Goal: Task Accomplishment & Management: Manage account settings

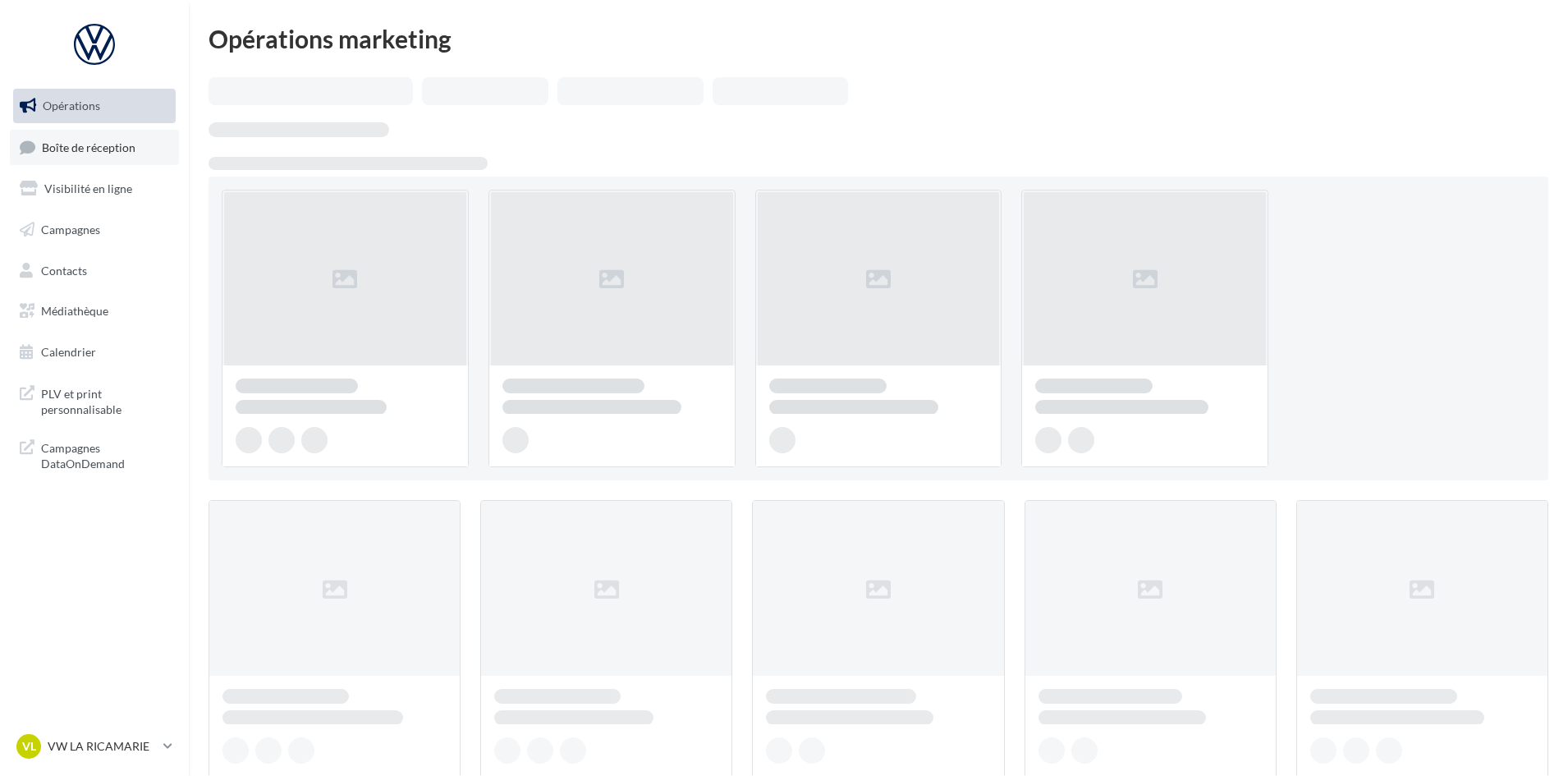
click at [106, 149] on span "Boîte de réception" at bounding box center [88, 147] width 94 height 14
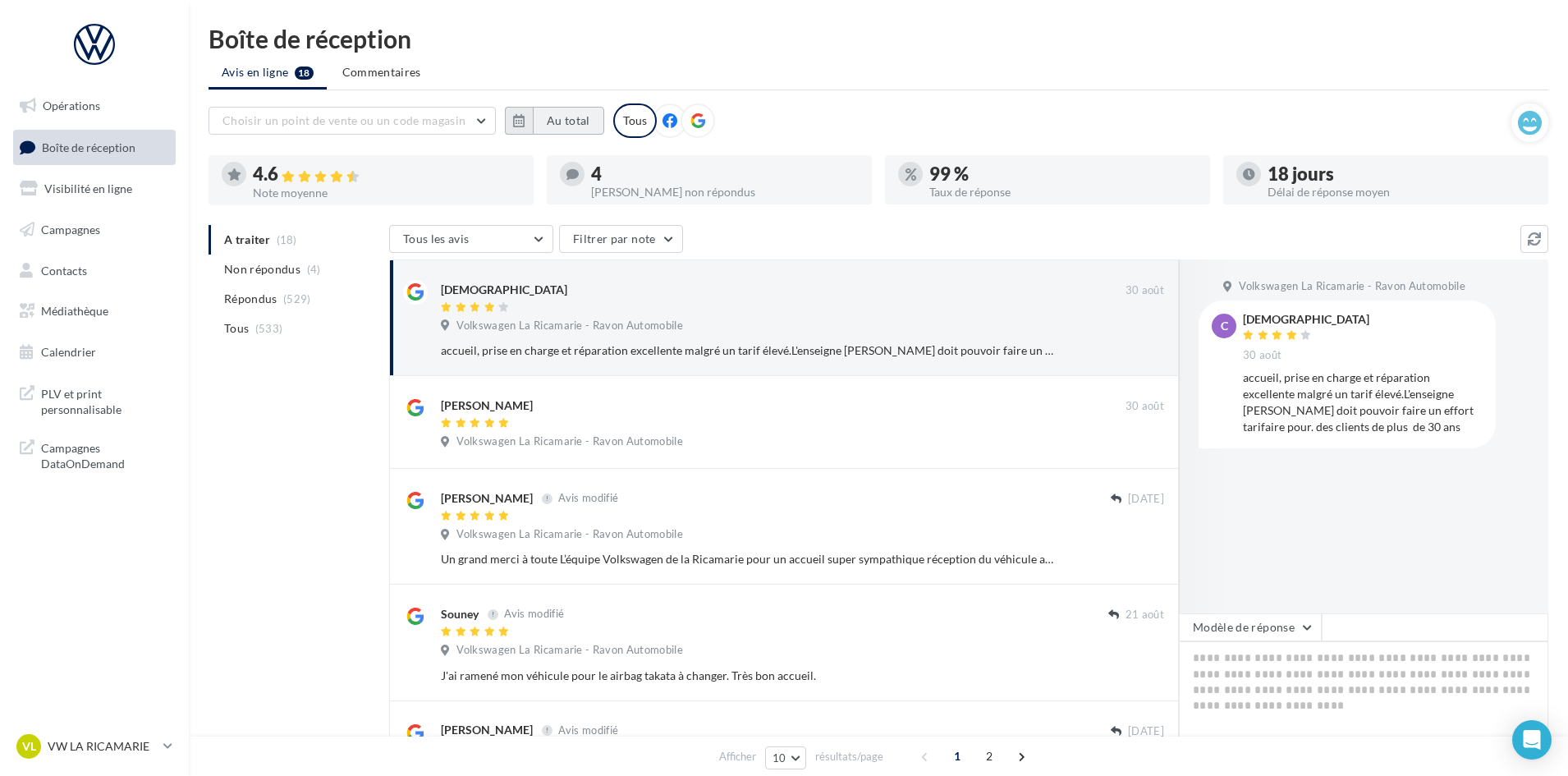
click at [536, 117] on button "Au total" at bounding box center [568, 120] width 71 height 28
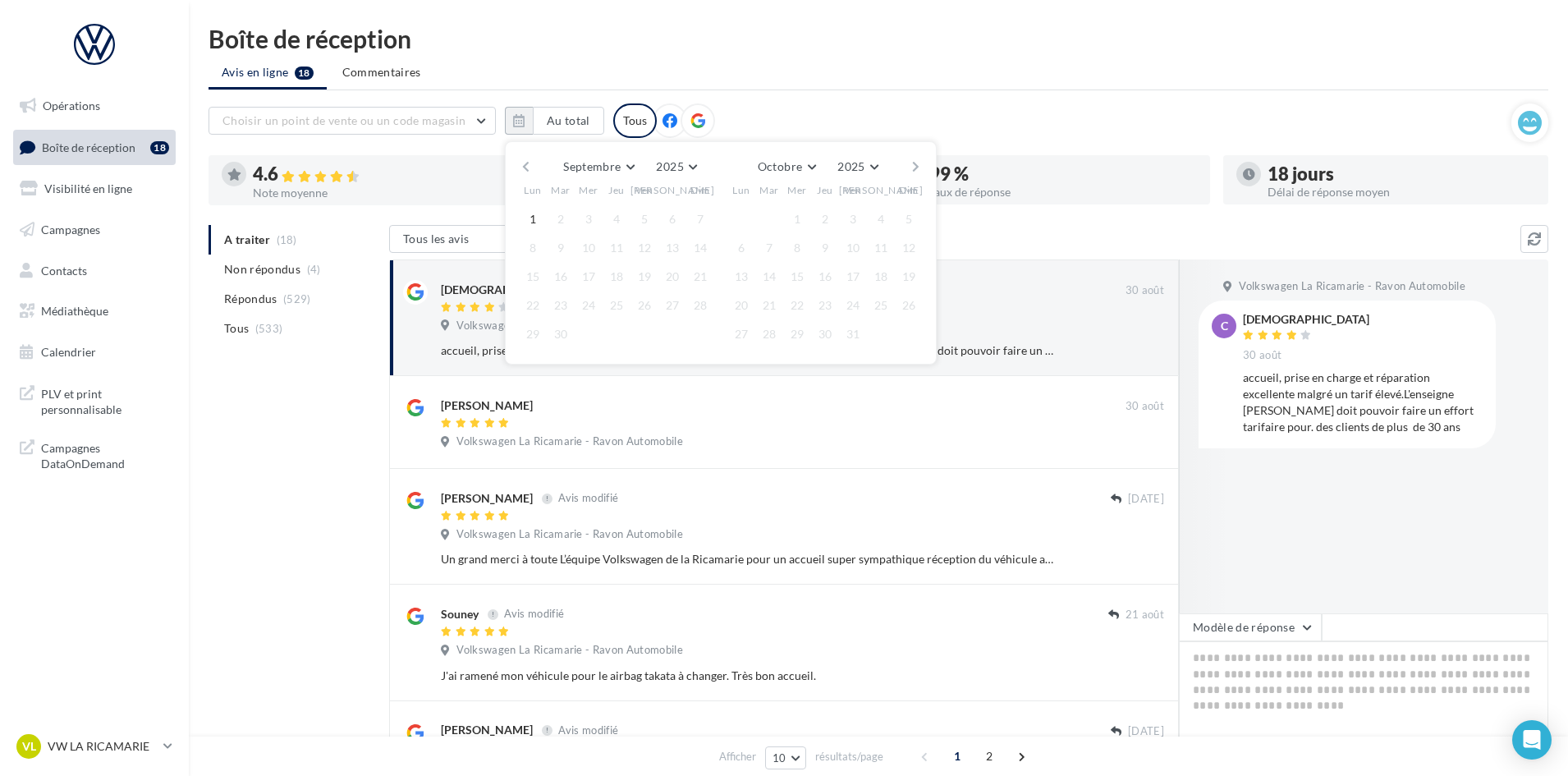
click at [538, 165] on div "Septembre [PERSON_NAME] Mars Avril Mai Juin Juillet Août Septembre Octobre Nove…" at bounding box center [720, 167] width 375 height 23
click at [526, 162] on button "button" at bounding box center [526, 167] width 14 height 23
drag, startPoint x: 654, startPoint y: 222, endPoint x: 661, endPoint y: 228, distance: 9.2
click at [653, 222] on button "1" at bounding box center [644, 219] width 25 height 25
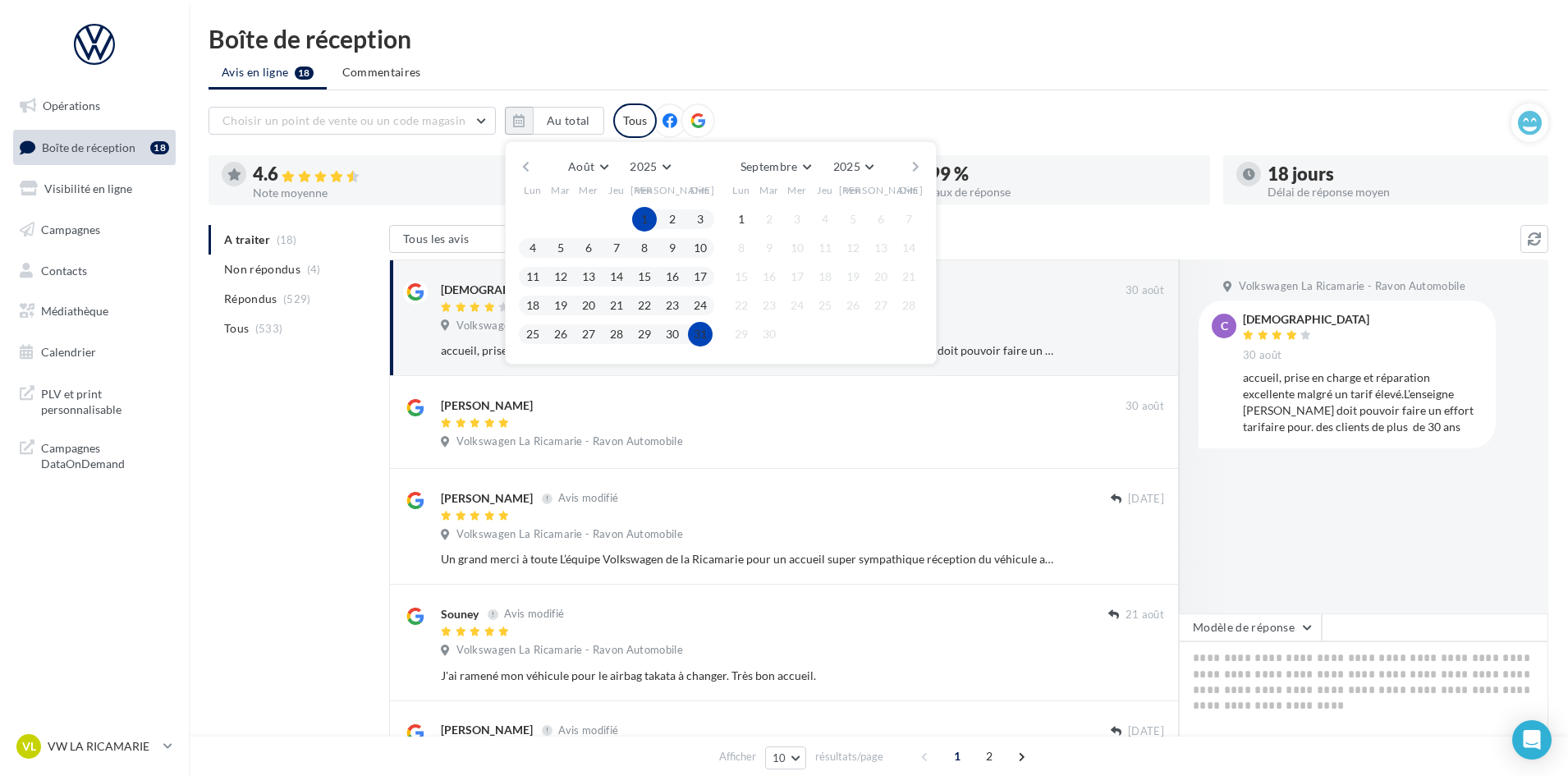
click at [708, 344] on span "31" at bounding box center [700, 334] width 25 height 25
click at [692, 330] on button "31" at bounding box center [700, 334] width 25 height 25
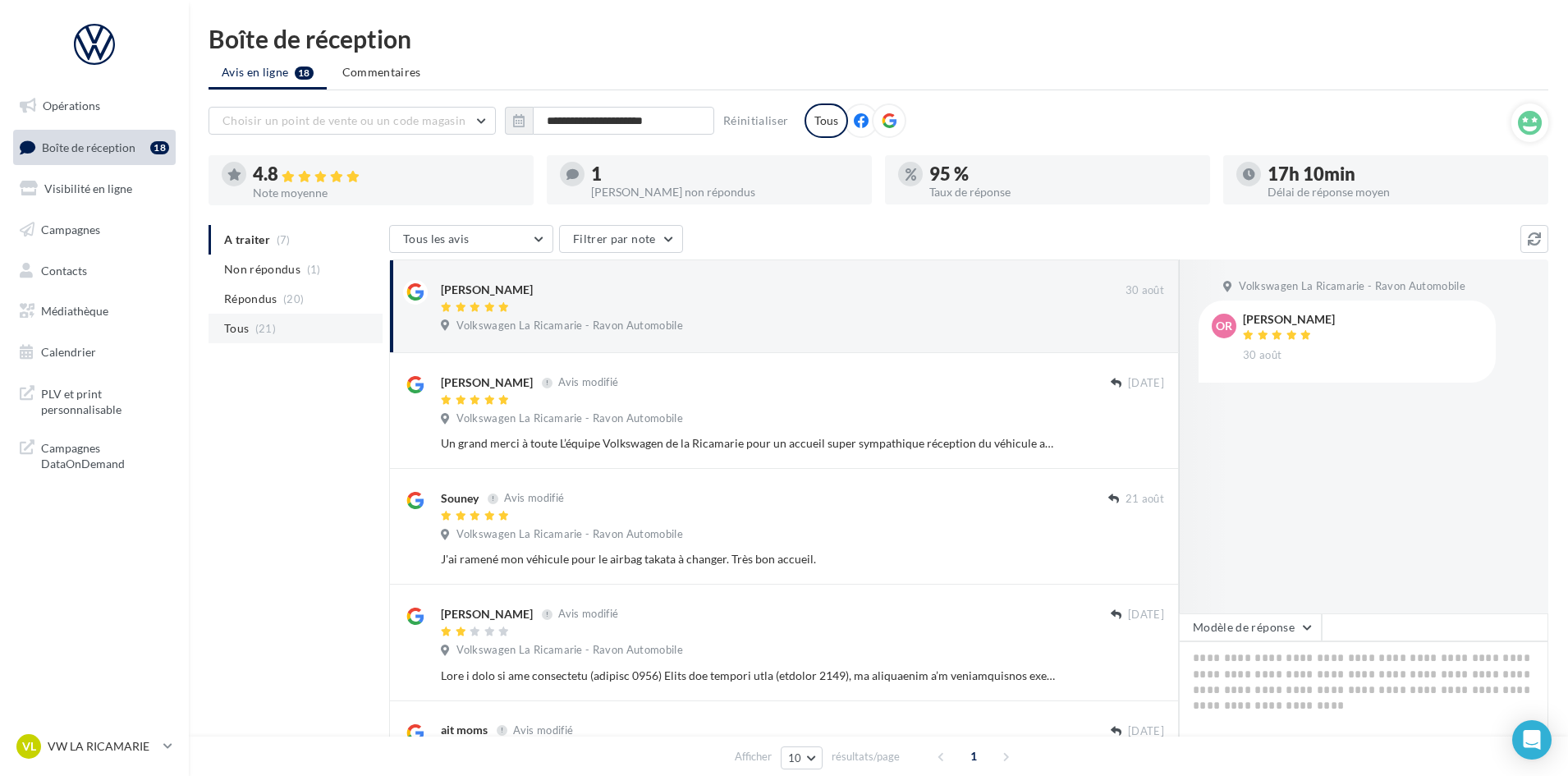
click at [273, 329] on span "(21)" at bounding box center [265, 328] width 21 height 13
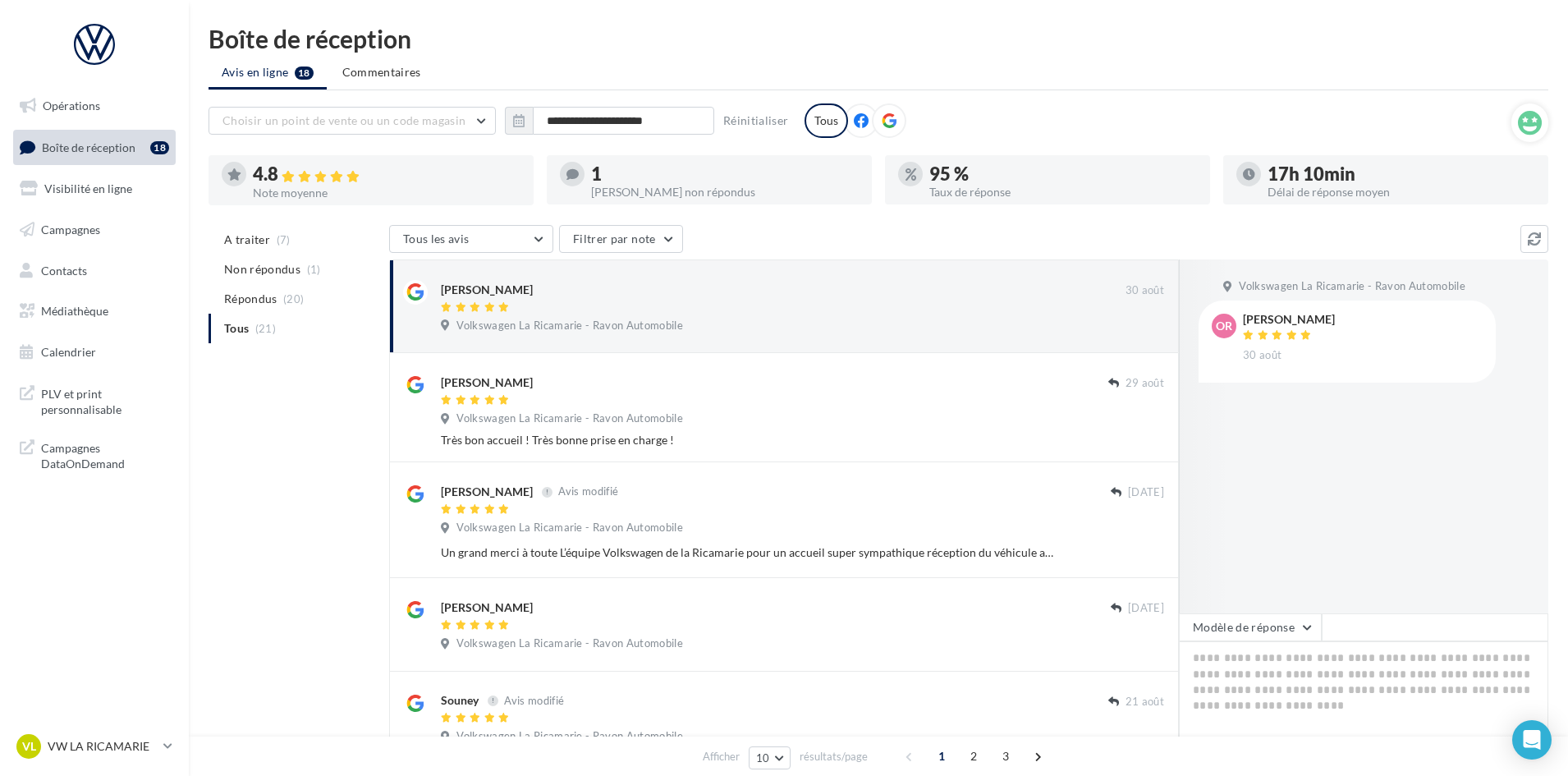
click at [269, 330] on ul "A traiter (7) Non répondus (1) Répondus (20) Tous (21)" at bounding box center [295, 284] width 174 height 118
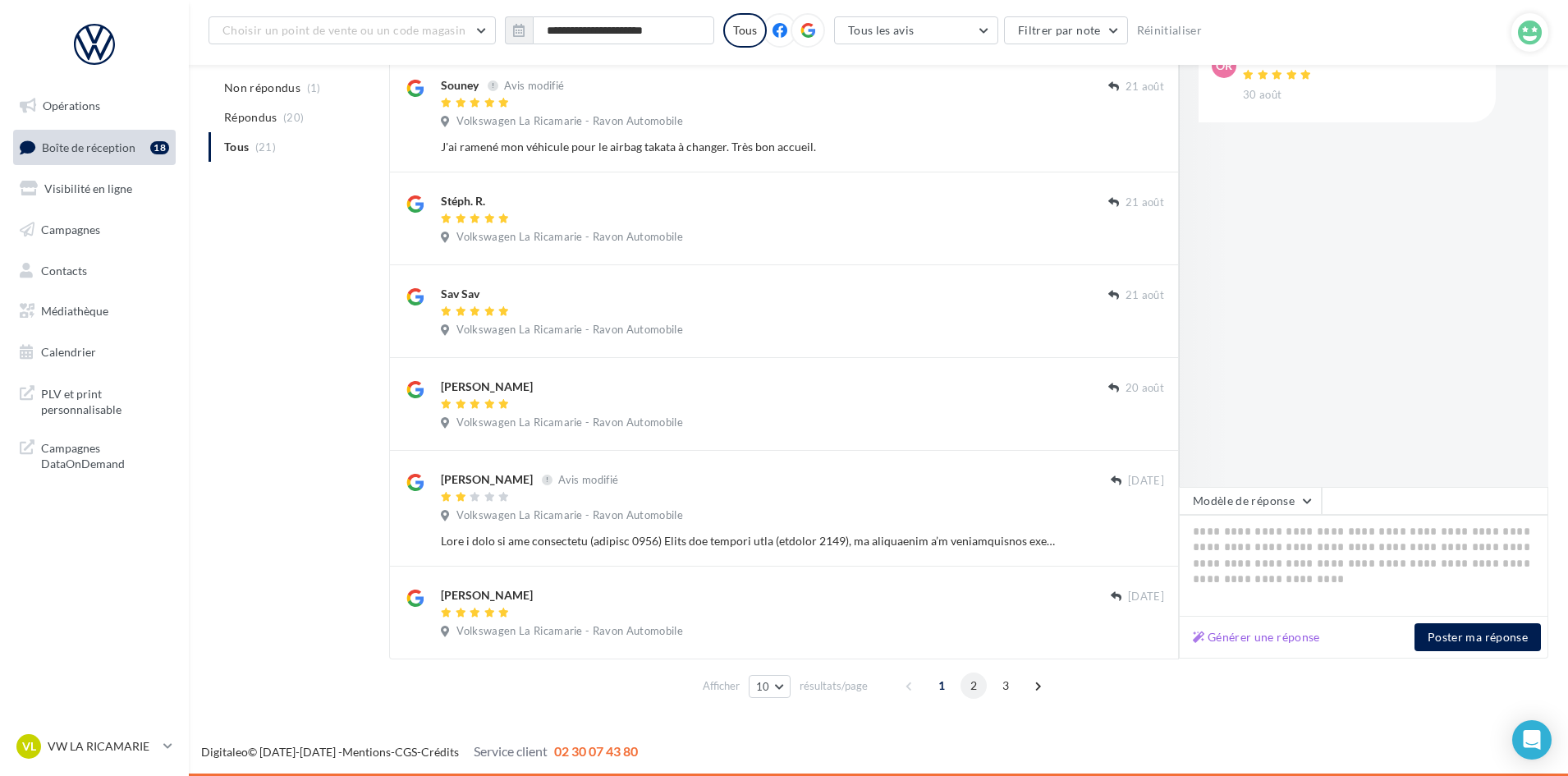
click at [971, 685] on span "2" at bounding box center [974, 685] width 27 height 27
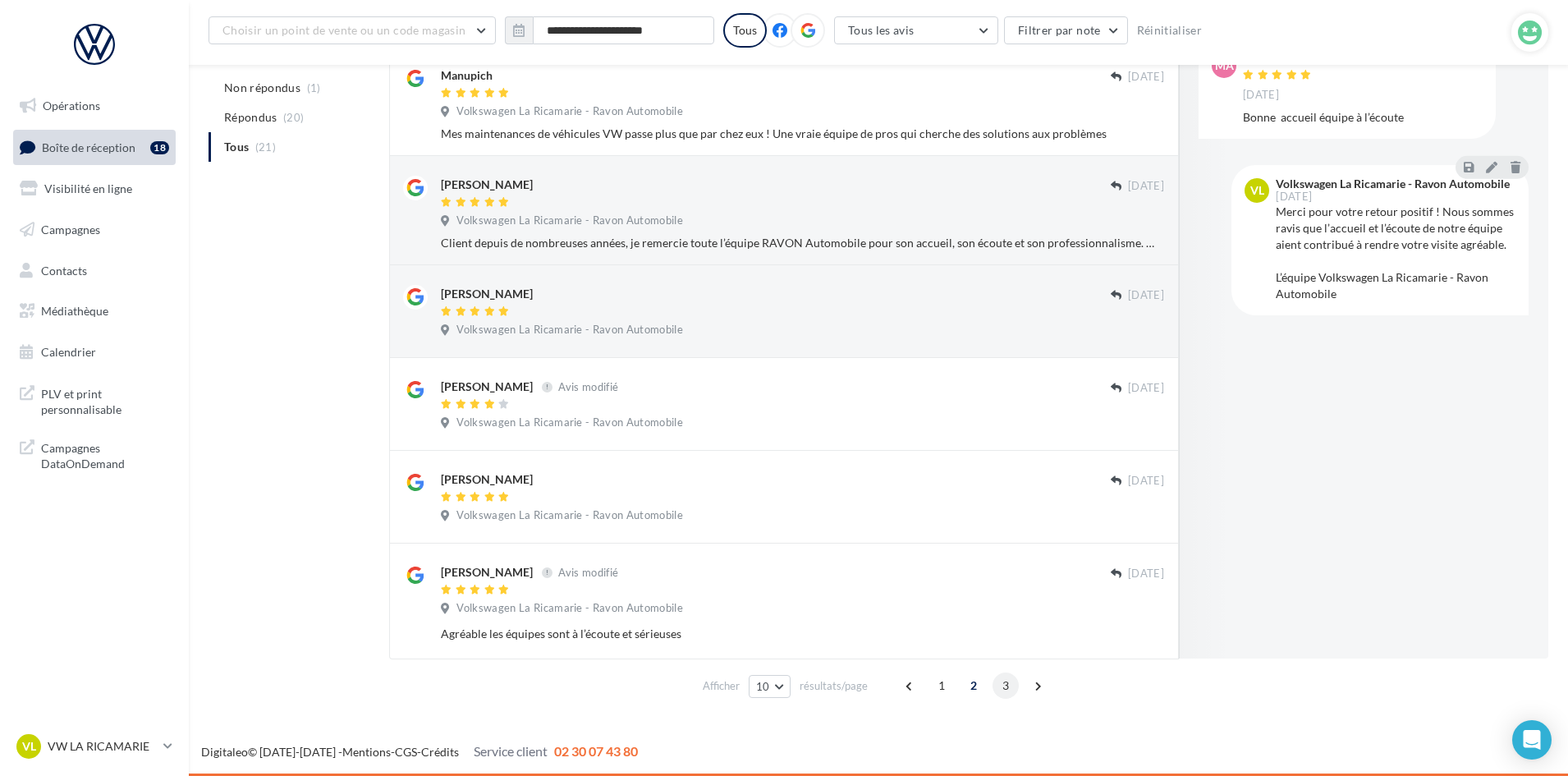
click at [1007, 688] on span "3" at bounding box center [1006, 685] width 27 height 27
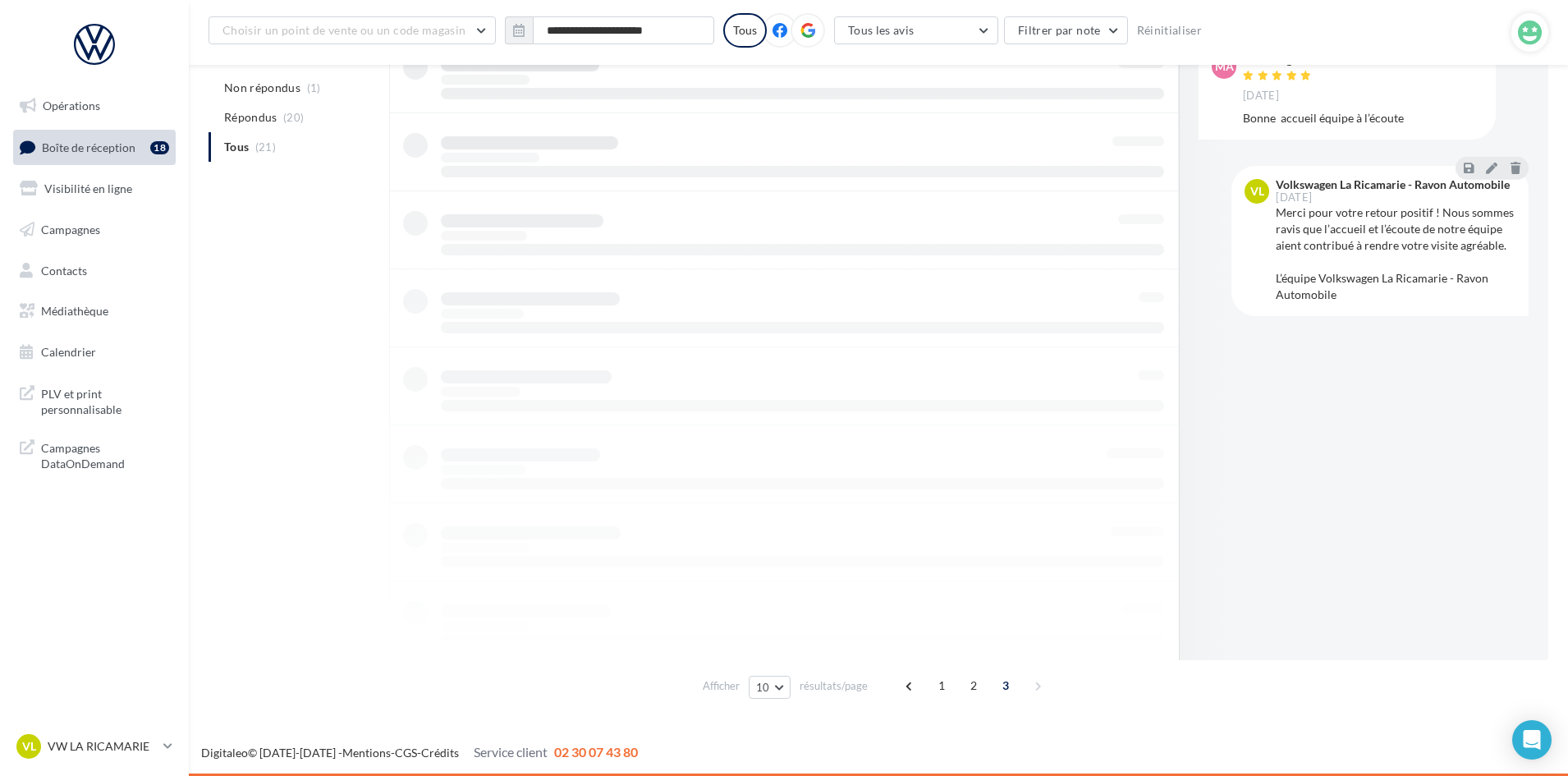
scroll to position [144, 0]
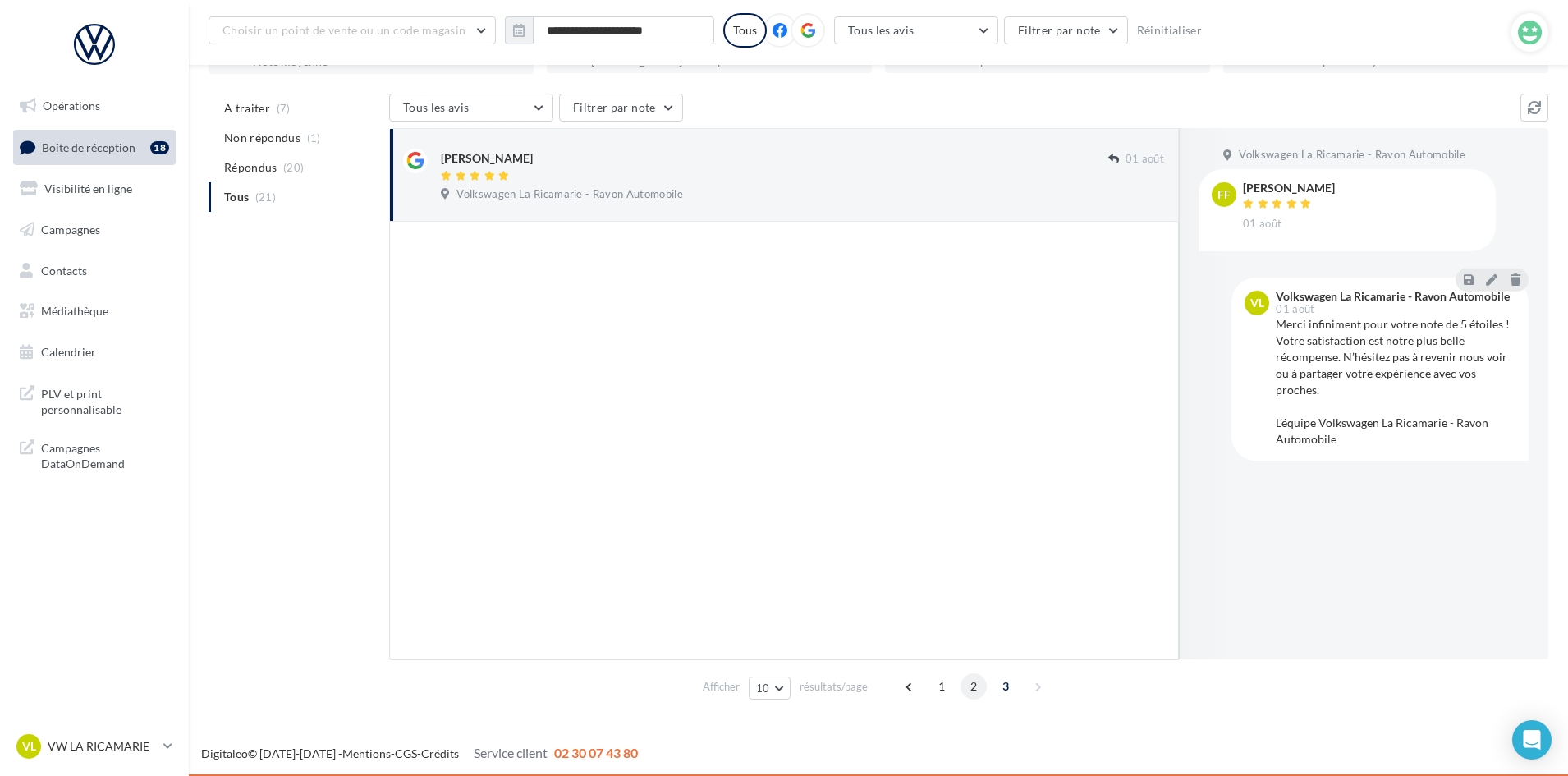
click at [971, 686] on span "2" at bounding box center [974, 686] width 27 height 27
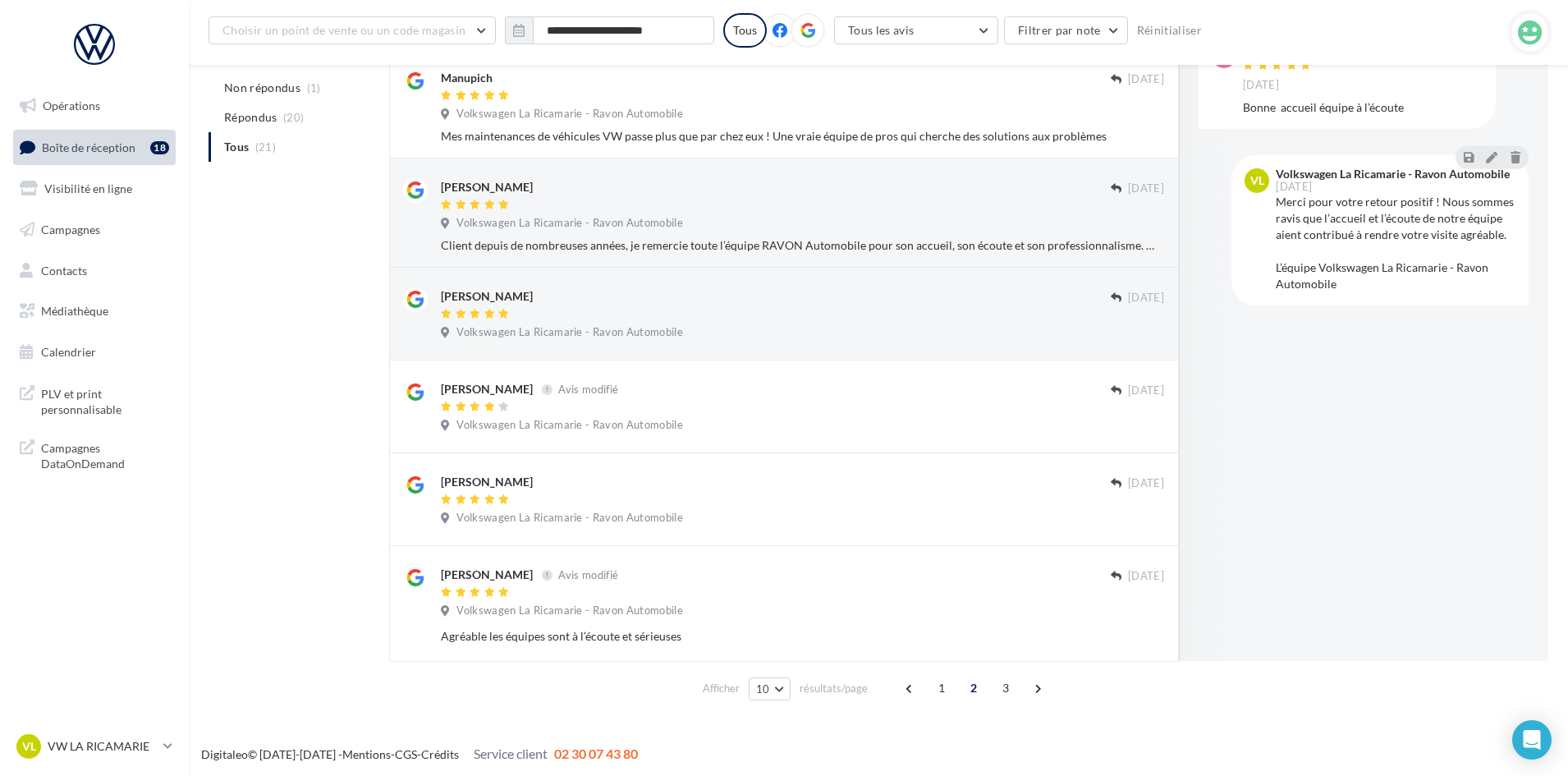
scroll to position [654, 0]
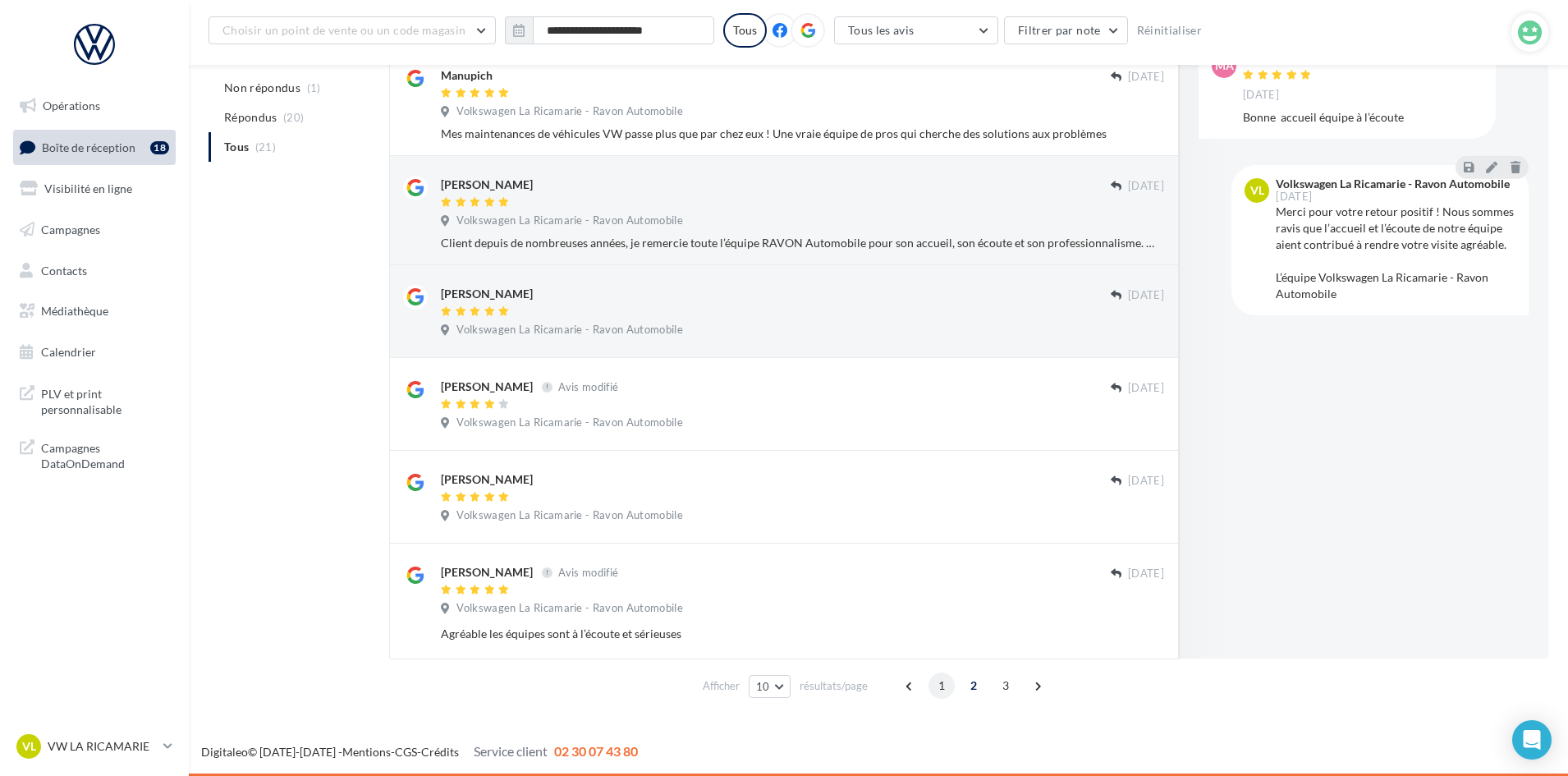
click at [941, 687] on span "1" at bounding box center [942, 685] width 27 height 27
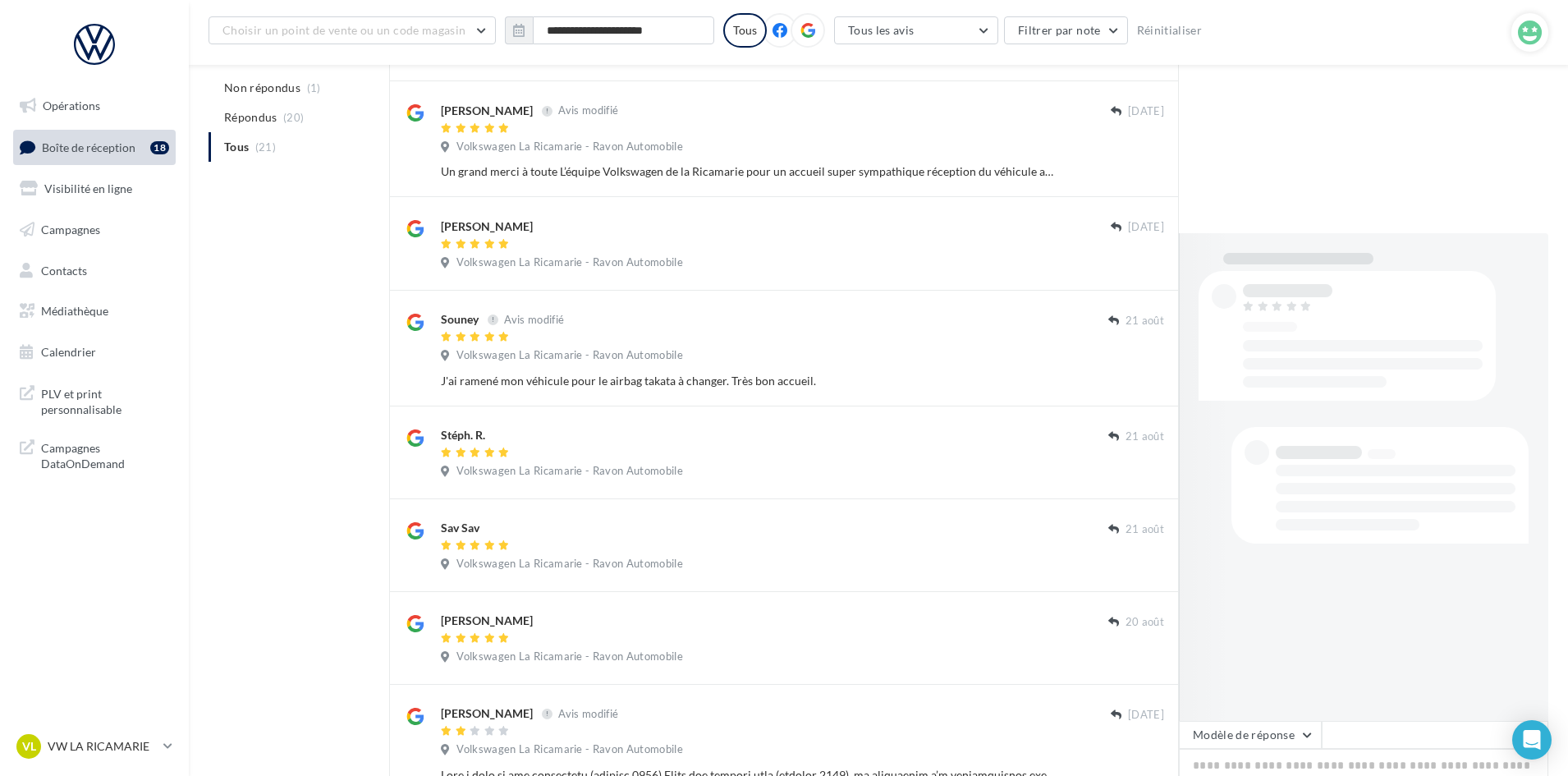
scroll to position [628, 0]
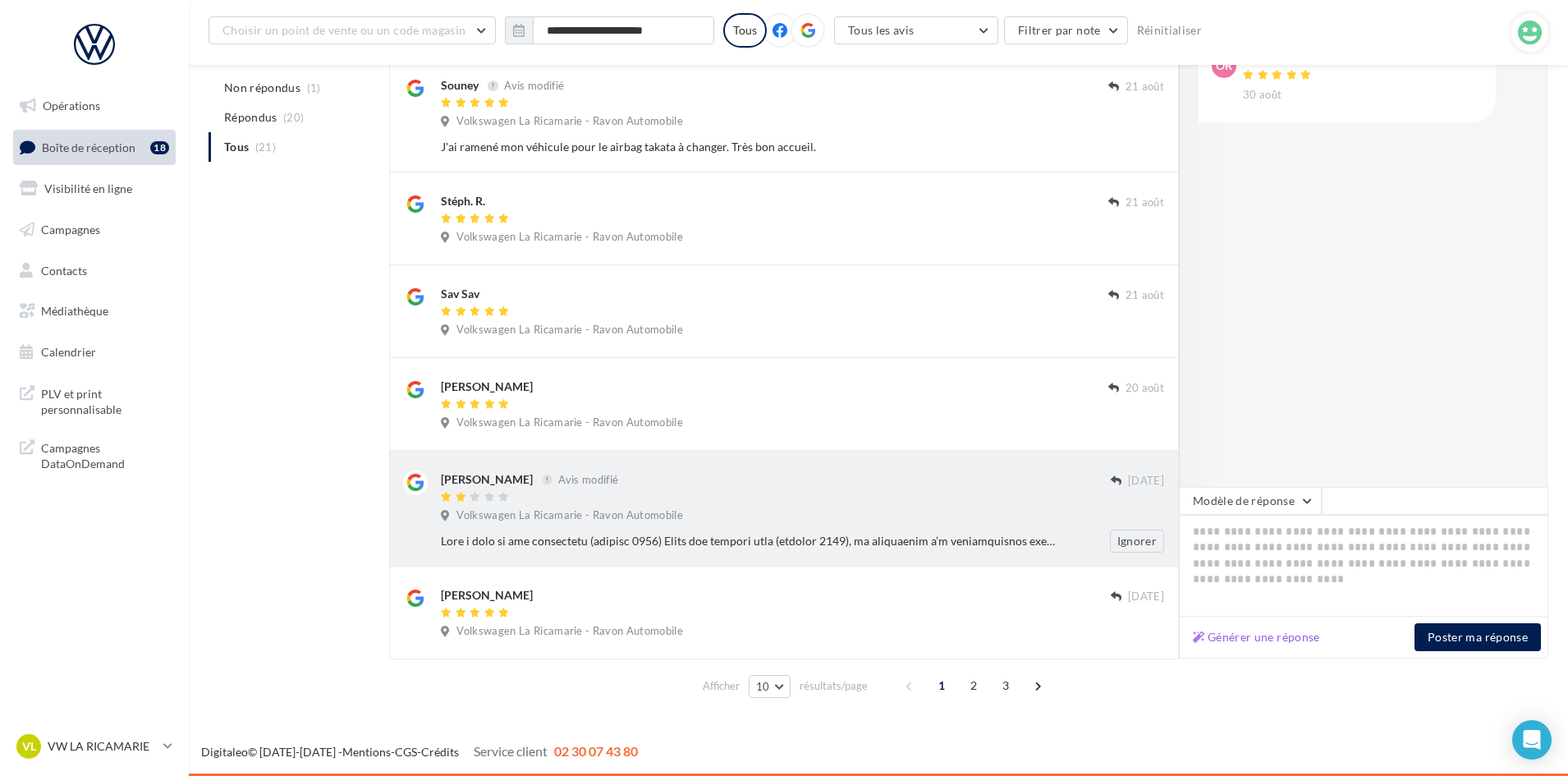
click at [707, 501] on div at bounding box center [776, 498] width 670 height 14
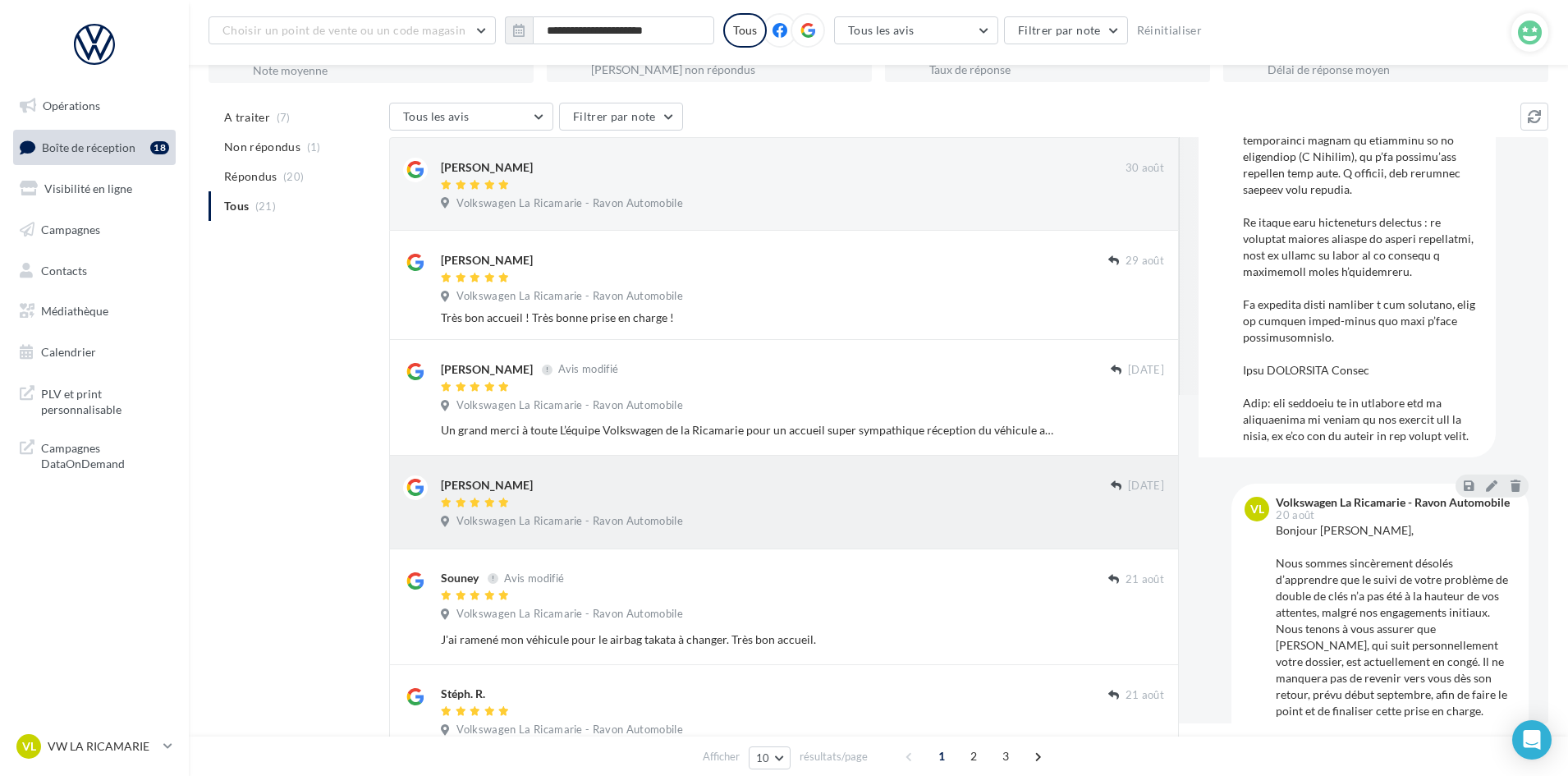
scroll to position [0, 0]
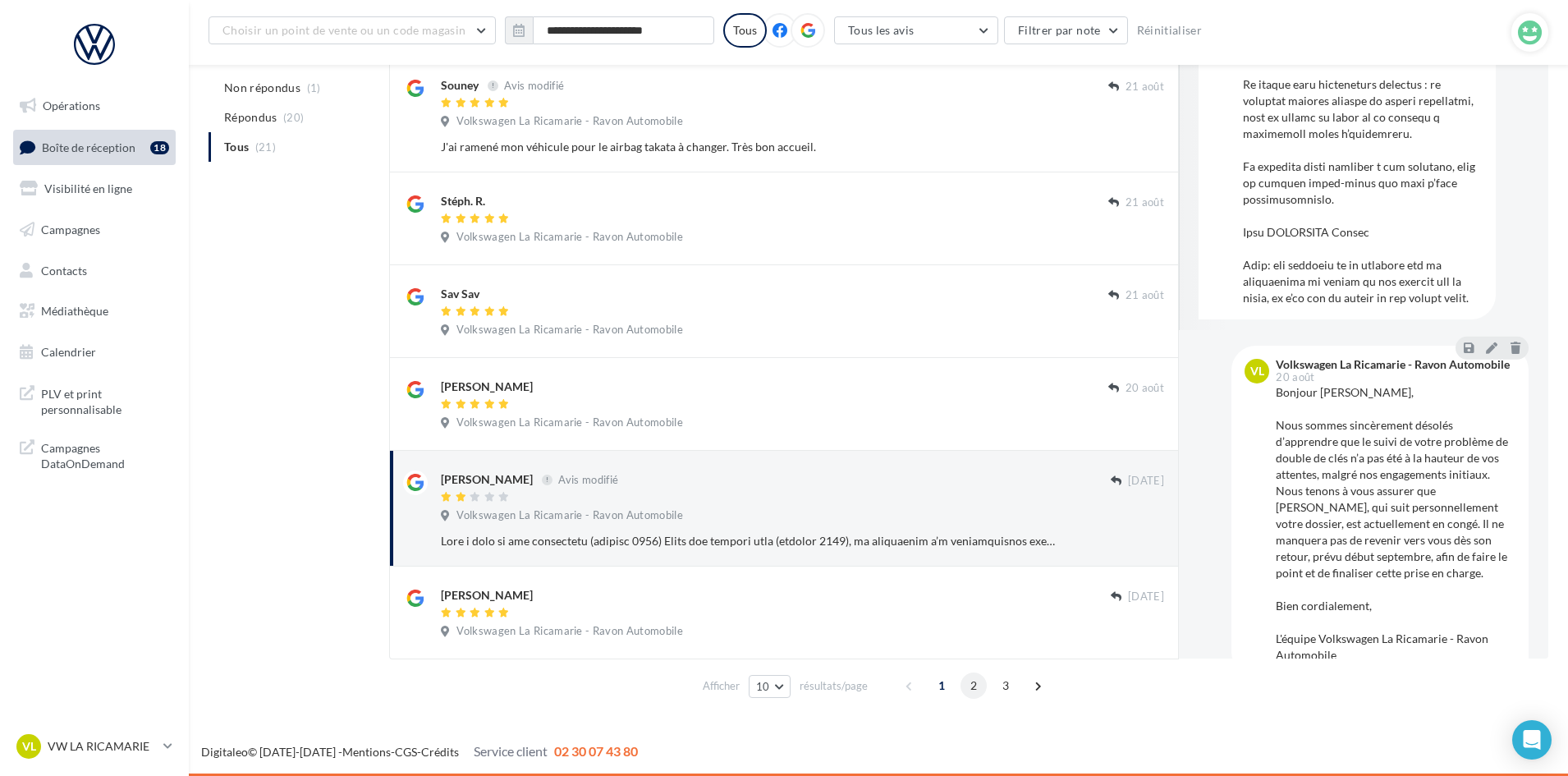
click at [971, 694] on span "2" at bounding box center [974, 685] width 27 height 27
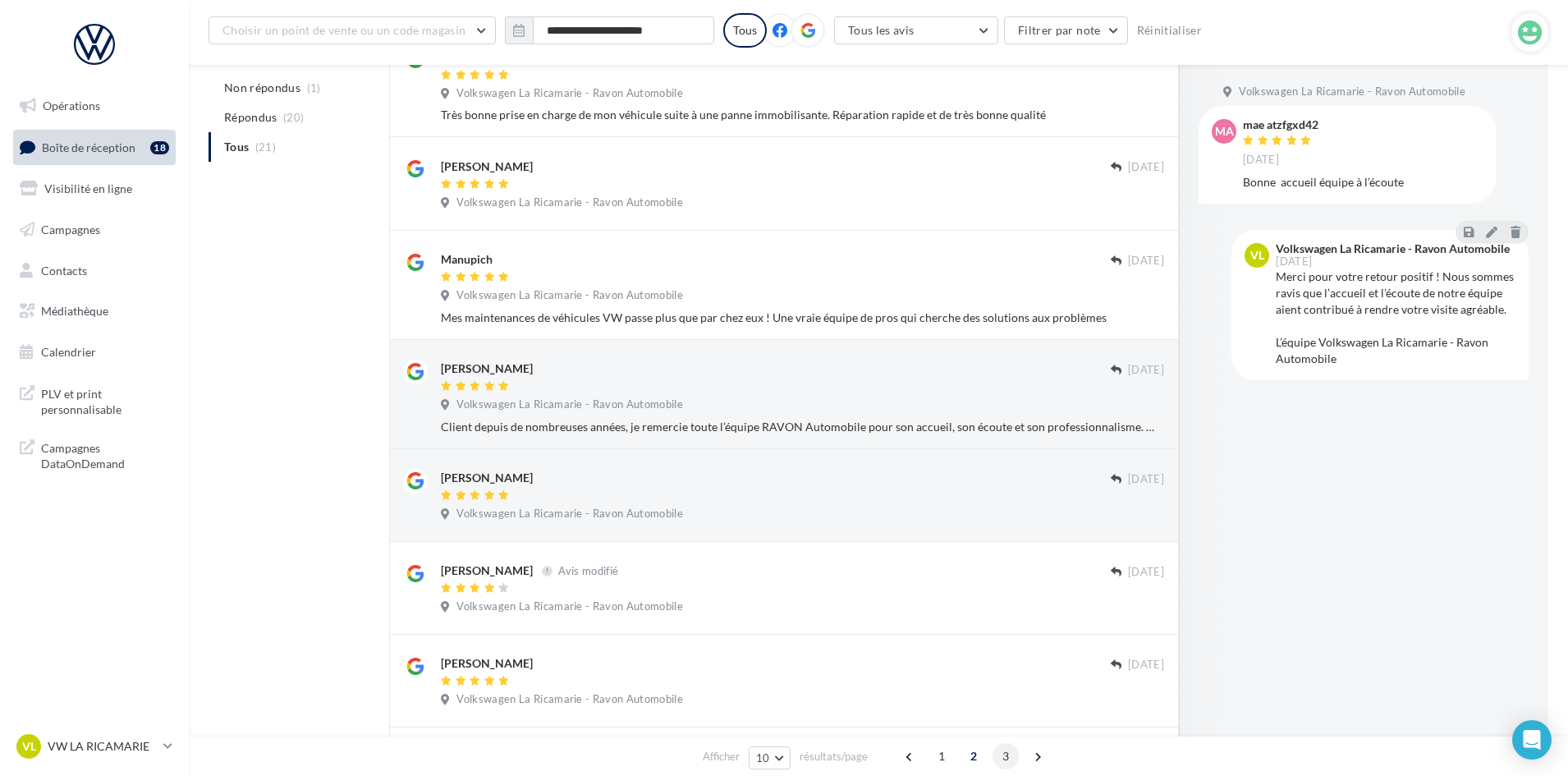
scroll to position [464, 0]
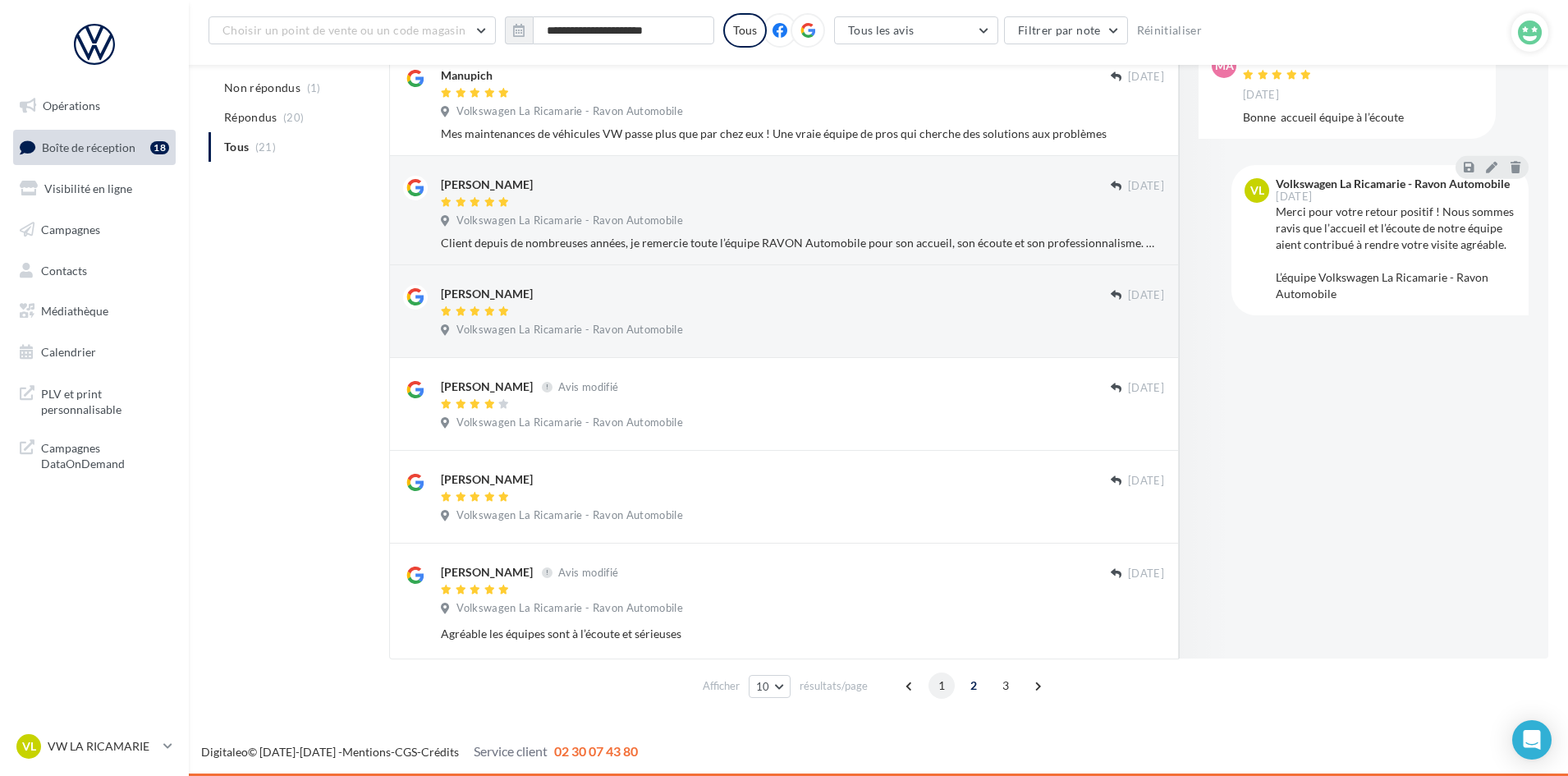
click at [940, 691] on span "1" at bounding box center [942, 685] width 27 height 27
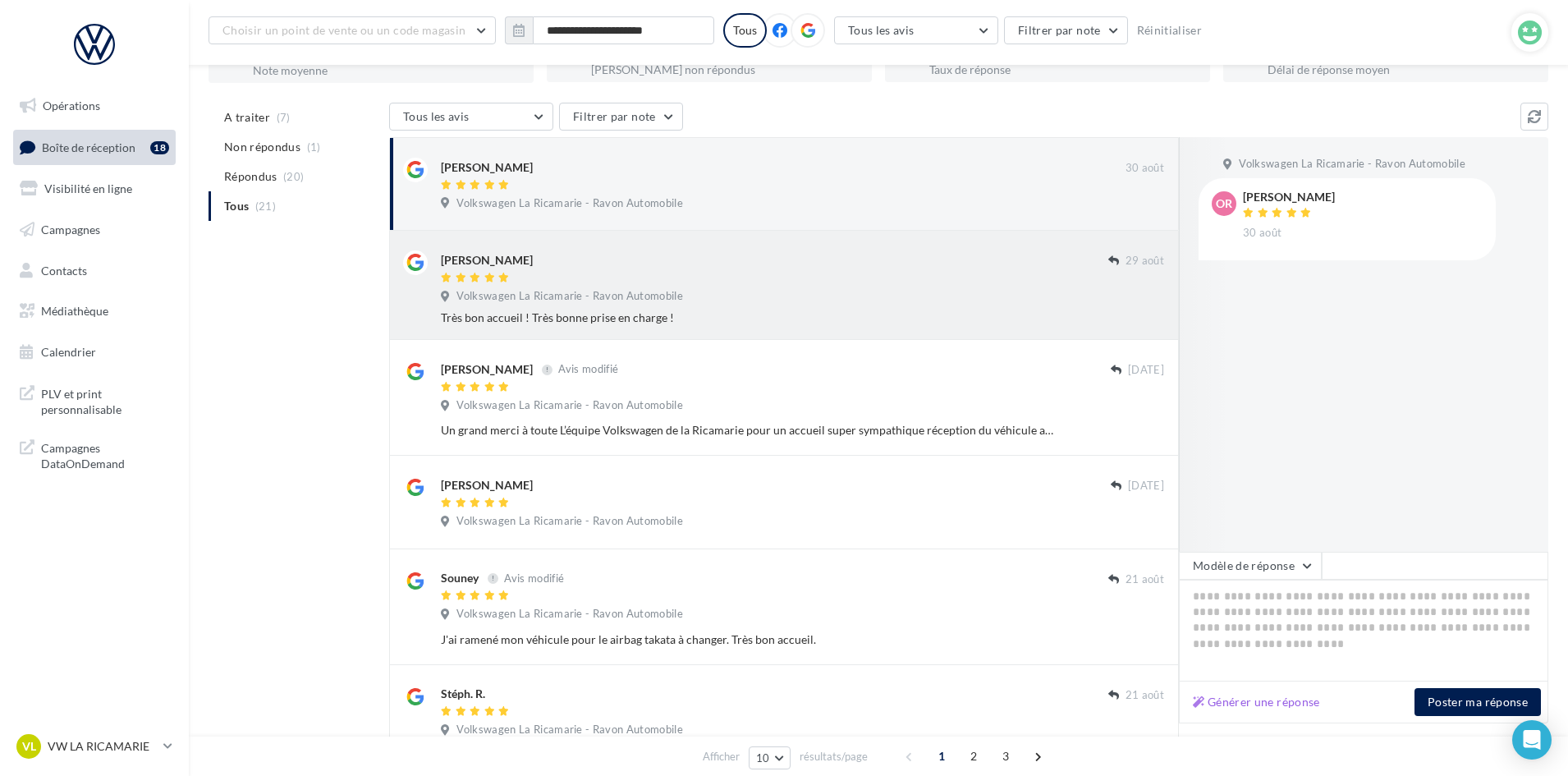
scroll to position [0, 0]
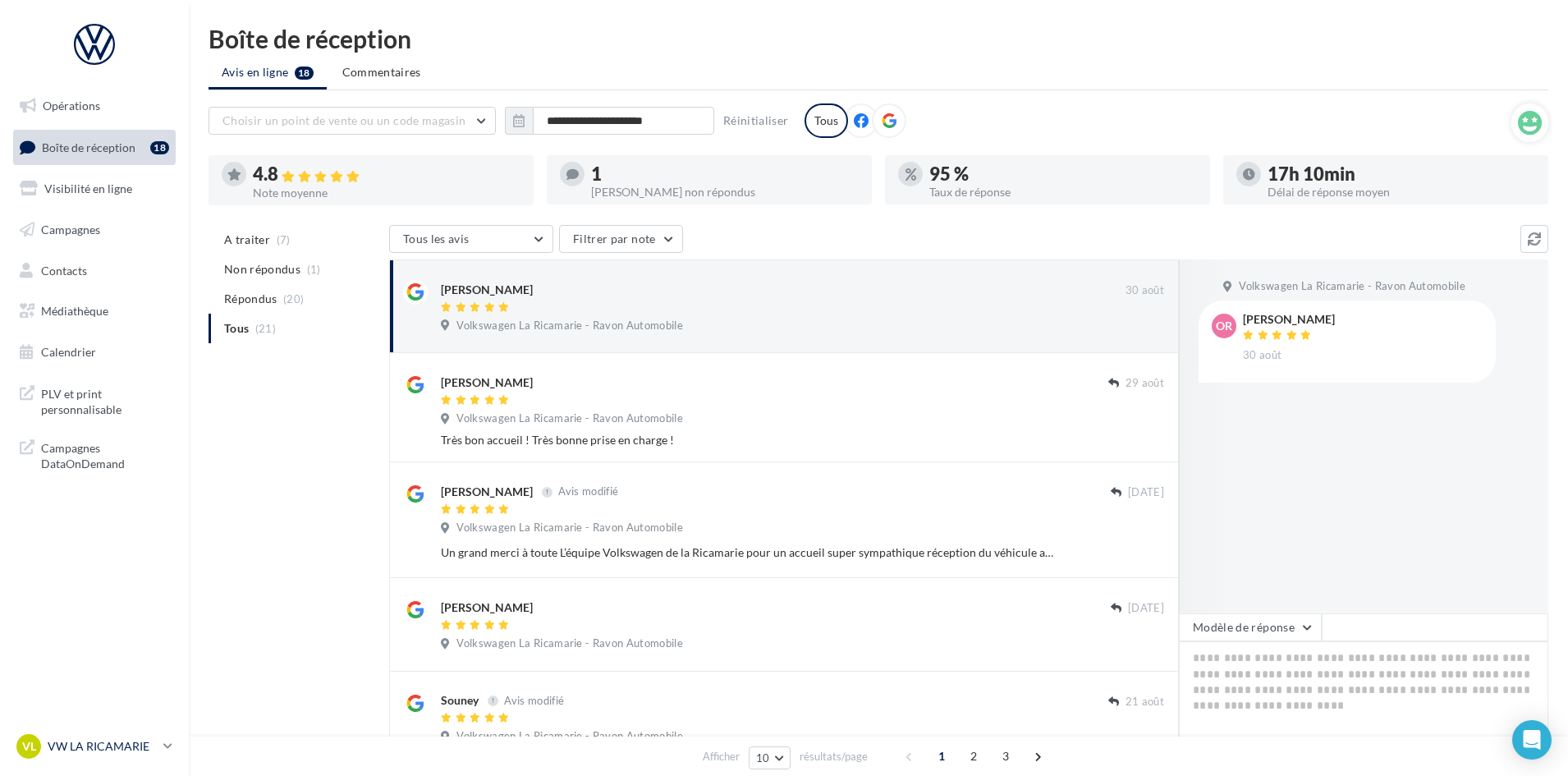
click at [93, 737] on div "VL VW LA RICAMARIE vw-lar-via" at bounding box center [87, 746] width 141 height 25
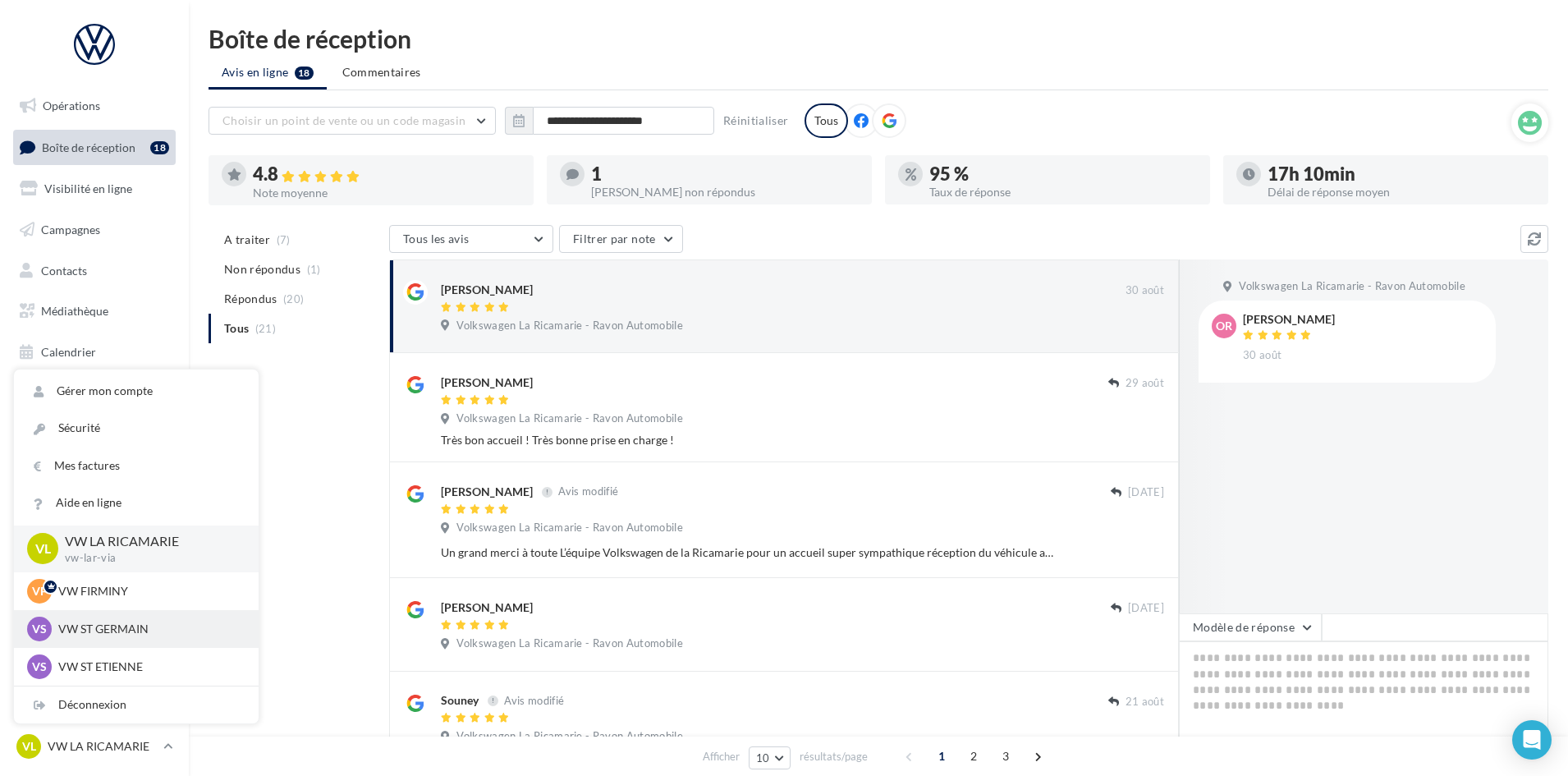
click at [131, 633] on p "VW ST GERMAIN" at bounding box center [149, 628] width 180 height 16
